Goal: Information Seeking & Learning: Learn about a topic

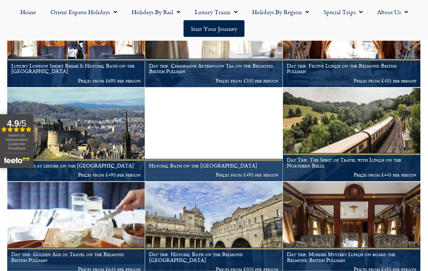
scroll to position [486, 0]
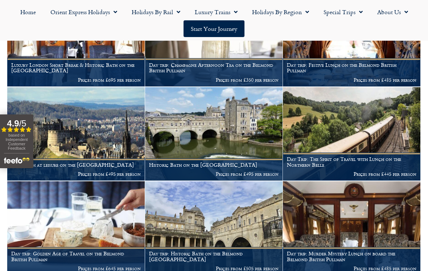
click at [250, 223] on img at bounding box center [214, 228] width 138 height 94
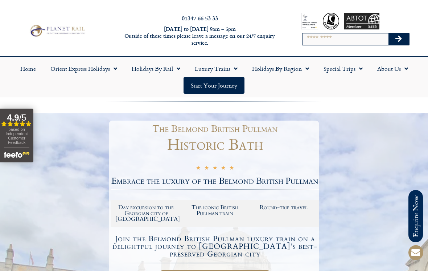
click at [107, 68] on link "Orient Express Holidays" at bounding box center [83, 68] width 81 height 17
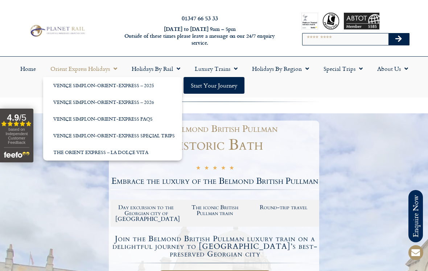
click at [163, 68] on link "Holidays by Rail" at bounding box center [156, 68] width 63 height 17
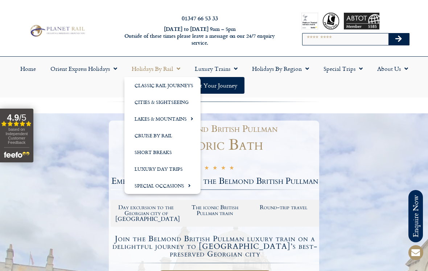
click at [164, 154] on link "Short Breaks" at bounding box center [163, 152] width 76 height 17
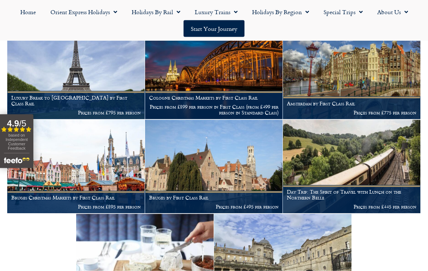
scroll to position [1114, 0]
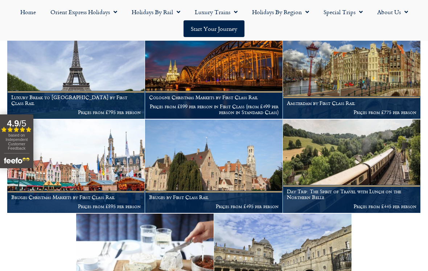
click at [384, 162] on img at bounding box center [352, 166] width 138 height 94
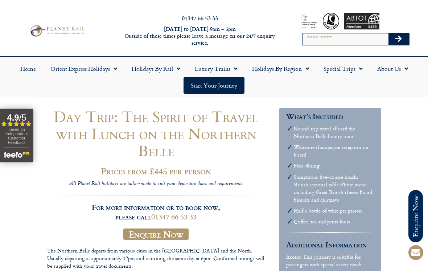
click at [296, 70] on link "Holidays by Region" at bounding box center [281, 68] width 72 height 17
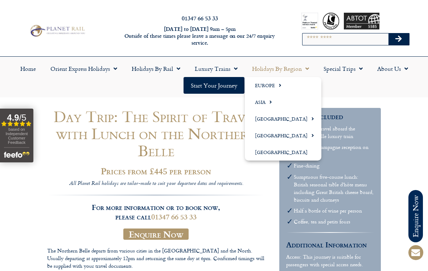
click at [269, 85] on link "Europe" at bounding box center [283, 85] width 77 height 17
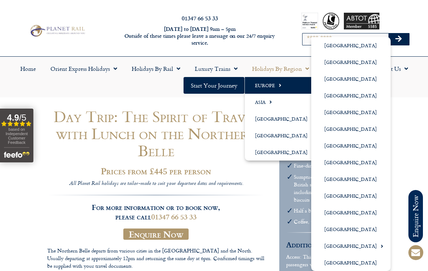
click at [329, 81] on link "[GEOGRAPHIC_DATA]" at bounding box center [352, 78] width 80 height 17
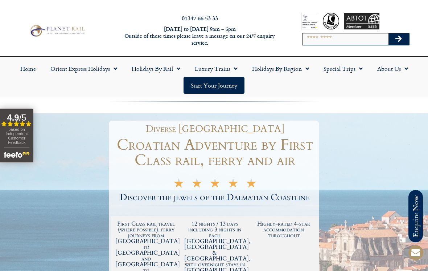
click at [305, 71] on span "Menu" at bounding box center [305, 68] width 7 height 13
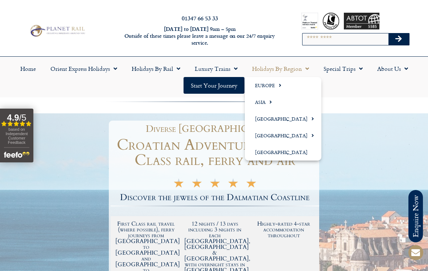
click at [267, 89] on link "Europe" at bounding box center [283, 85] width 77 height 17
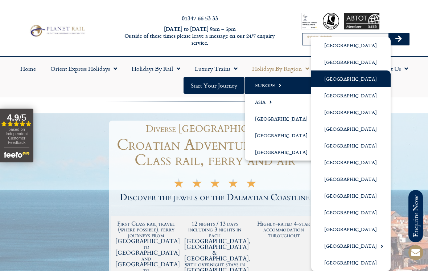
click at [339, 228] on link "[GEOGRAPHIC_DATA]" at bounding box center [352, 229] width 80 height 17
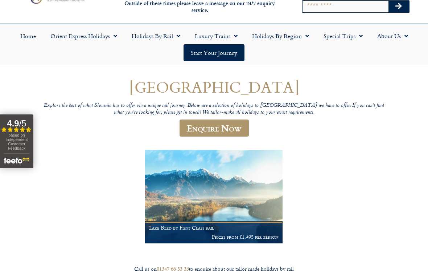
scroll to position [32, 0]
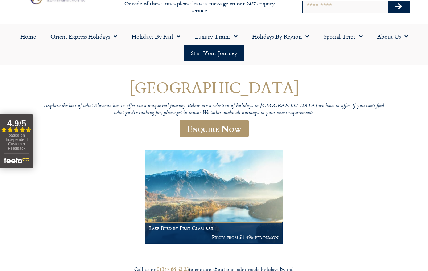
click at [253, 214] on img at bounding box center [214, 197] width 138 height 94
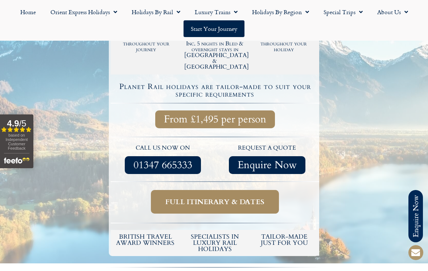
click at [248, 197] on span "Full itinerary & dates" at bounding box center [215, 201] width 99 height 9
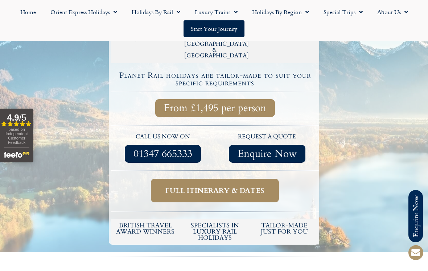
click at [261, 186] on span "Full itinerary & dates" at bounding box center [215, 190] width 99 height 9
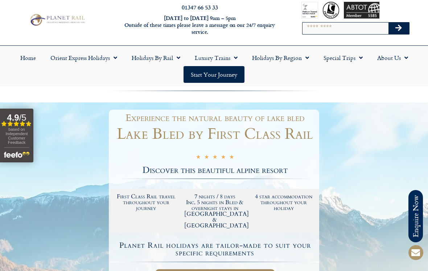
scroll to position [0, 0]
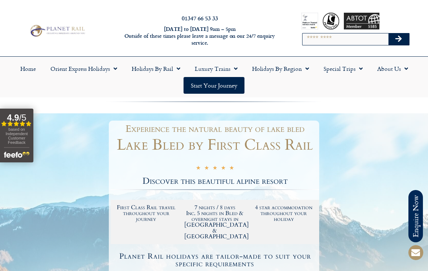
click at [308, 71] on span "Menu" at bounding box center [305, 68] width 7 height 13
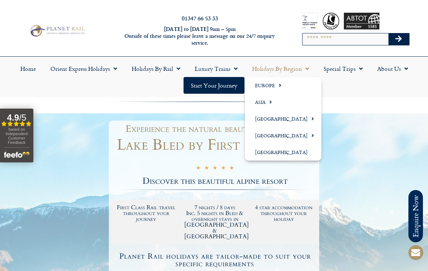
click at [266, 88] on link "Europe" at bounding box center [283, 85] width 77 height 17
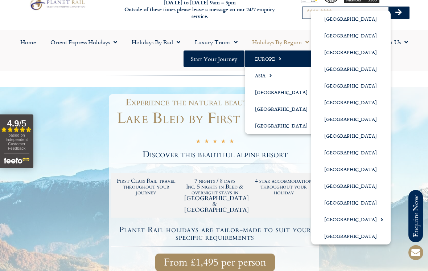
scroll to position [27, 0]
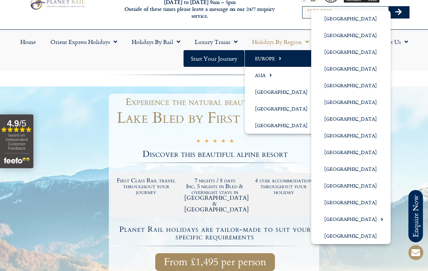
click at [331, 187] on link "[GEOGRAPHIC_DATA]" at bounding box center [352, 185] width 80 height 17
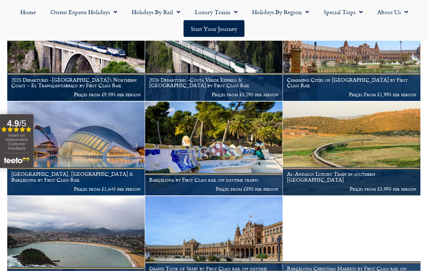
scroll to position [162, 0]
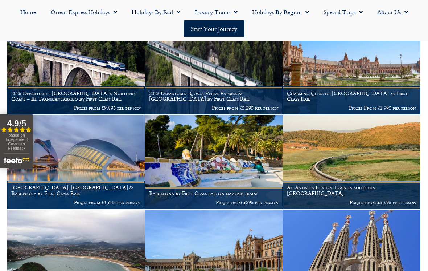
click at [105, 168] on img at bounding box center [76, 162] width 138 height 94
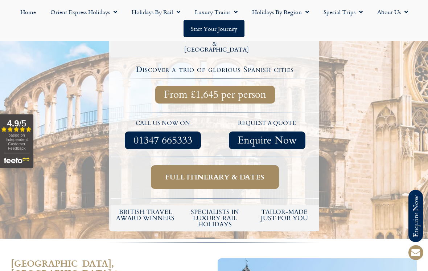
click at [241, 173] on span "Full itinerary & dates" at bounding box center [215, 177] width 99 height 9
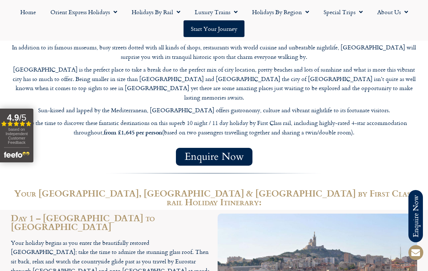
scroll to position [662, 0]
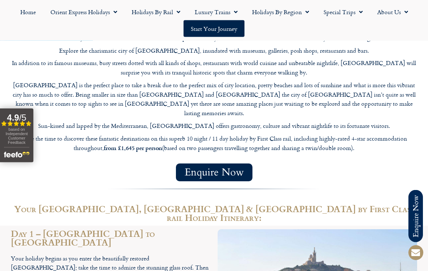
click at [303, 14] on span "Menu" at bounding box center [305, 11] width 7 height 13
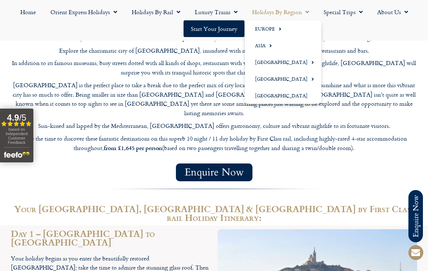
click at [270, 33] on link "Europe" at bounding box center [283, 28] width 77 height 17
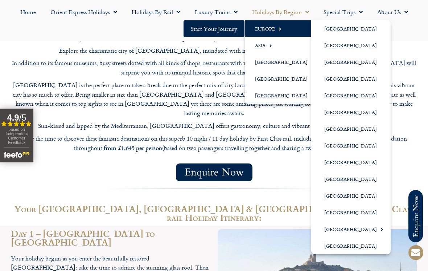
click at [342, 177] on link "[GEOGRAPHIC_DATA]" at bounding box center [352, 179] width 80 height 17
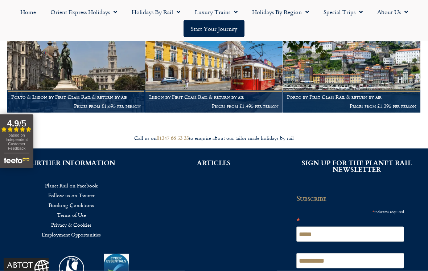
scroll to position [164, 0]
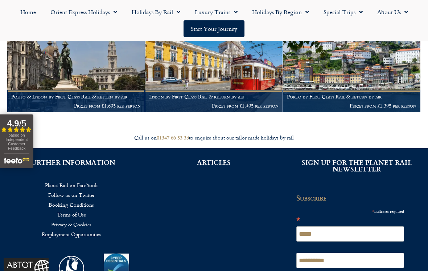
click at [106, 68] on img at bounding box center [76, 66] width 138 height 94
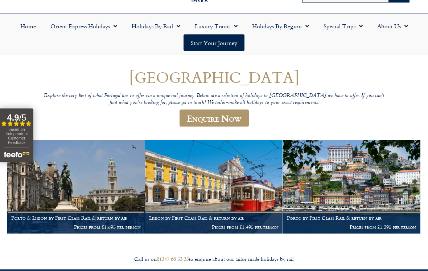
scroll to position [0, 0]
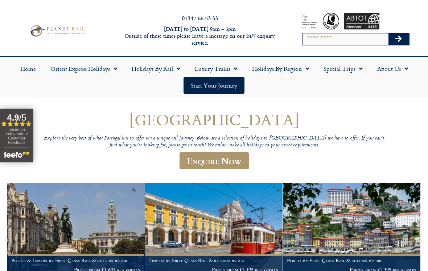
click at [305, 72] on span "Menu" at bounding box center [305, 68] width 7 height 13
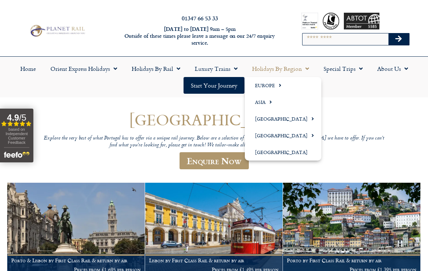
click at [269, 86] on link "Europe" at bounding box center [283, 85] width 77 height 17
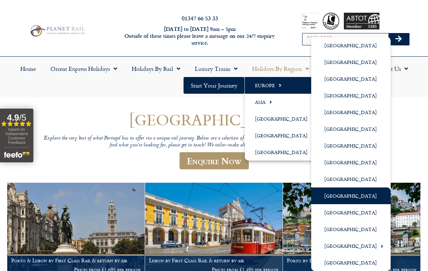
click at [356, 94] on link "[GEOGRAPHIC_DATA]" at bounding box center [352, 95] width 80 height 17
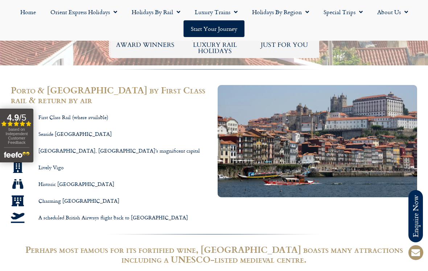
scroll to position [422, 0]
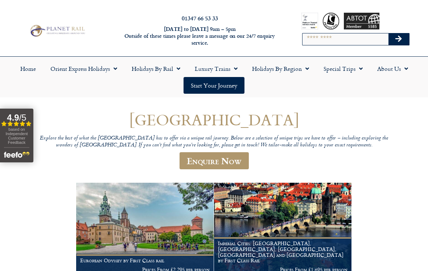
click at [175, 65] on span "Menu" at bounding box center [176, 68] width 7 height 13
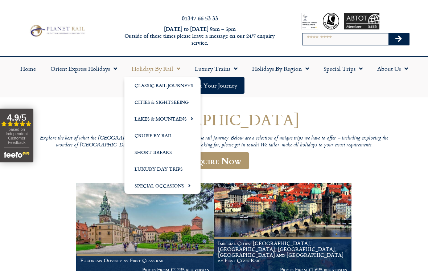
click at [177, 186] on link "Special Occasions" at bounding box center [163, 185] width 76 height 17
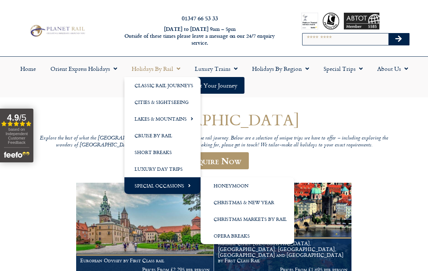
click at [164, 138] on link "Cruise by Rail" at bounding box center [163, 135] width 76 height 17
